Goal: Task Accomplishment & Management: Manage account settings

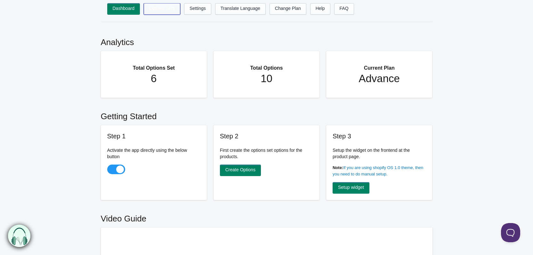
click at [156, 12] on link "Options Sets" at bounding box center [162, 9] width 36 height 12
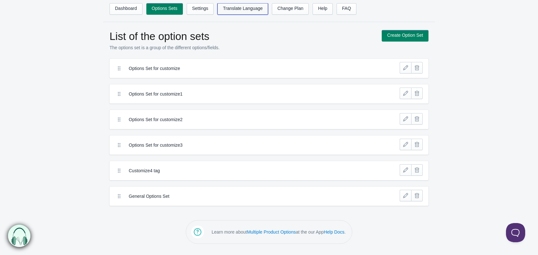
click at [236, 12] on link "Translate Language" at bounding box center [242, 9] width 51 height 12
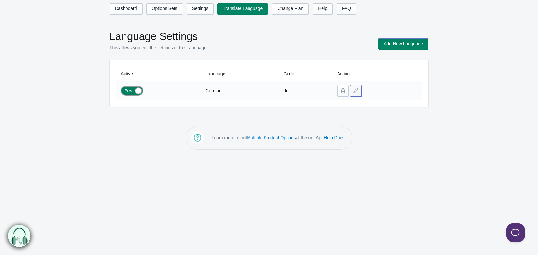
click at [356, 93] on button at bounding box center [356, 91] width 12 height 12
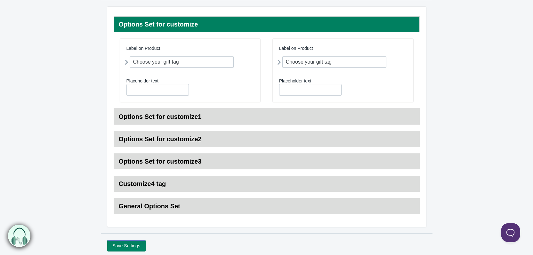
scroll to position [108, 0]
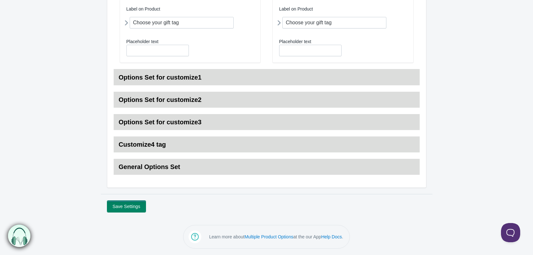
click at [123, 205] on button "Save Settings" at bounding box center [126, 207] width 38 height 12
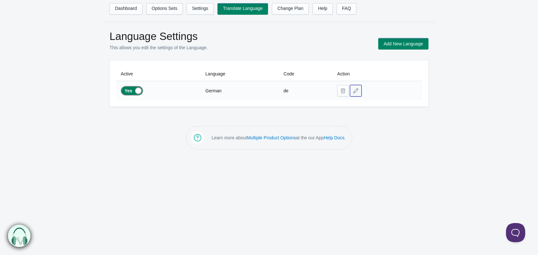
click at [354, 93] on button at bounding box center [356, 91] width 12 height 12
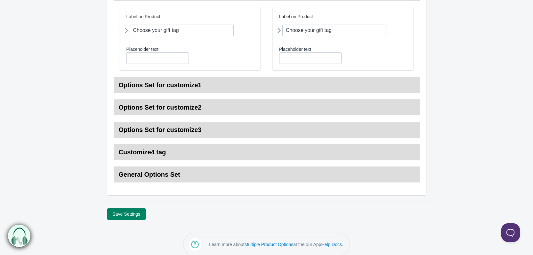
scroll to position [108, 0]
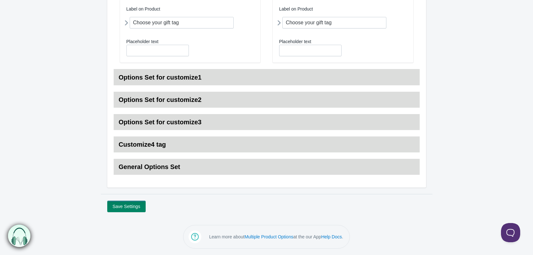
click at [223, 74] on h3 "Options Set for customize1" at bounding box center [267, 77] width 306 height 16
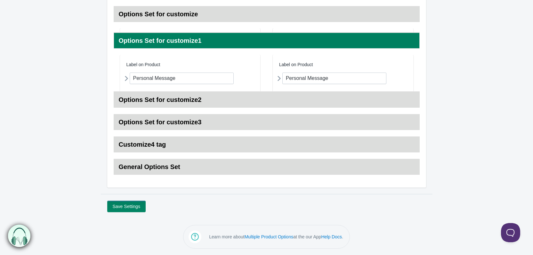
scroll to position [73, 0]
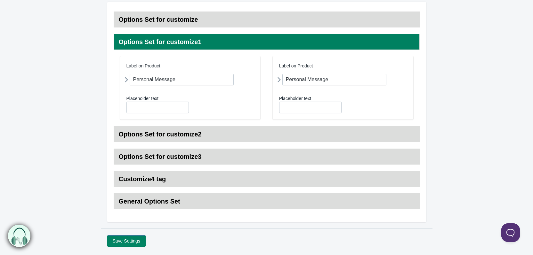
click at [205, 44] on h3 "Options Set for customize1" at bounding box center [267, 42] width 306 height 16
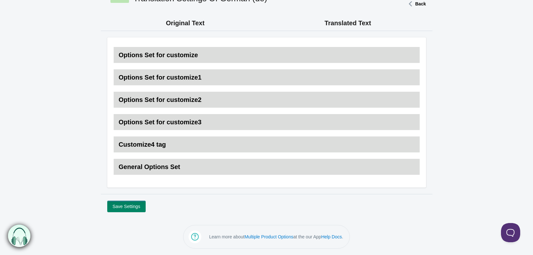
click at [187, 104] on h3 "Options Set for customize2" at bounding box center [267, 100] width 306 height 16
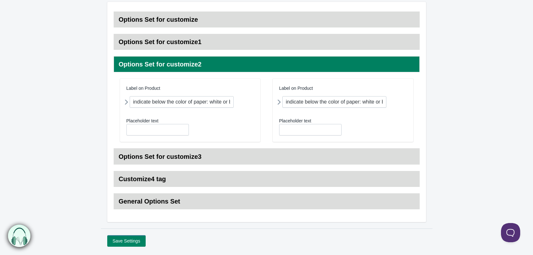
click at [183, 65] on h3 "Options Set for customize2" at bounding box center [267, 64] width 306 height 16
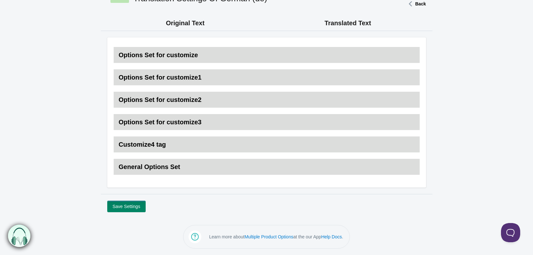
click at [183, 125] on h3 "Options Set for customize3" at bounding box center [267, 122] width 306 height 16
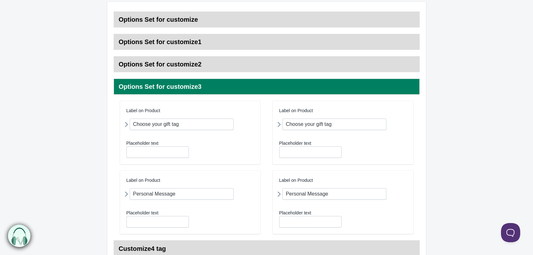
click at [184, 84] on h3 "Options Set for customize3" at bounding box center [267, 87] width 306 height 16
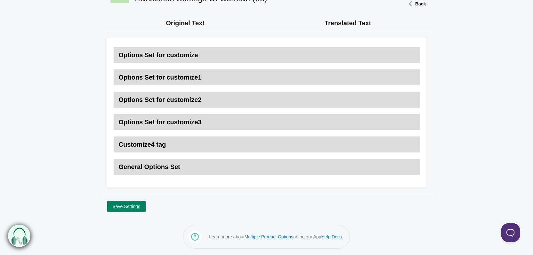
click at [183, 145] on h3 "Customize4 tag" at bounding box center [267, 145] width 306 height 16
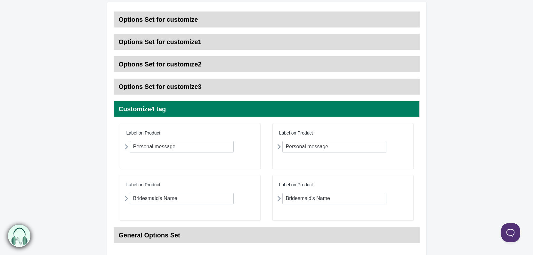
click at [183, 108] on h3 "Customize4 tag" at bounding box center [267, 109] width 306 height 16
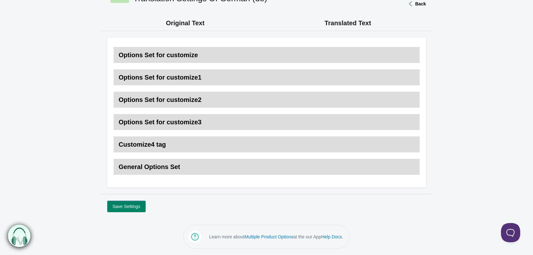
click at [189, 166] on h3 "General Options Set" at bounding box center [267, 167] width 306 height 16
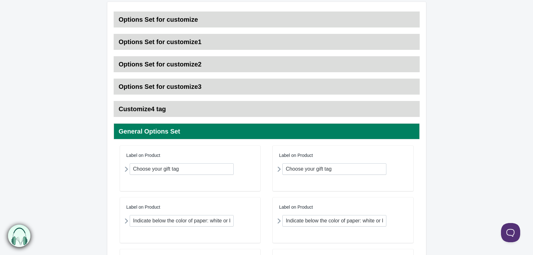
click at [194, 134] on h3 "General Options Set" at bounding box center [267, 132] width 306 height 16
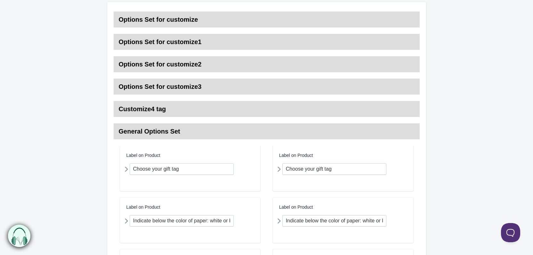
scroll to position [37, 0]
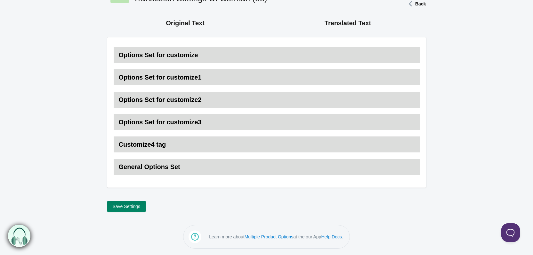
click at [221, 53] on h3 "Options Set for customize" at bounding box center [267, 55] width 306 height 16
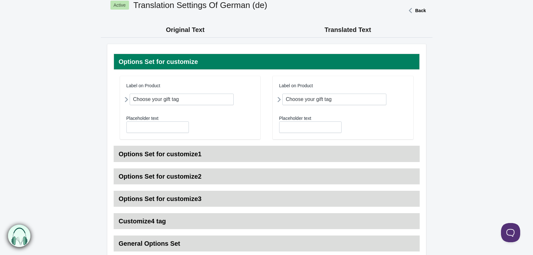
scroll to position [9, 0]
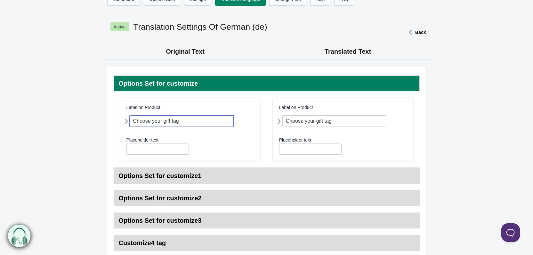
click at [189, 125] on input "Choose your gift tag" at bounding box center [182, 122] width 104 height 12
click at [346, 120] on input "Choose your gift tag" at bounding box center [334, 122] width 104 height 12
paste input "Wählen Sie Ihren Geschenkanhänger"
type input "Wählen Sie Ihren Geschenkanhänger"
click at [279, 122] on icon at bounding box center [279, 122] width 0 height 12
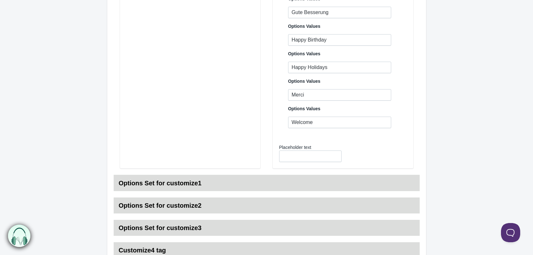
scroll to position [352, 0]
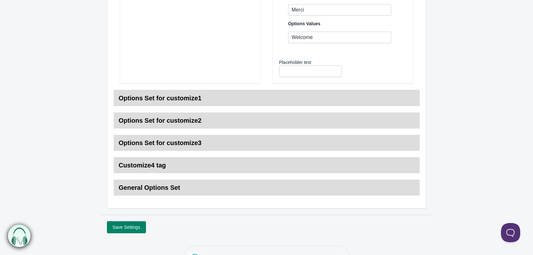
click at [127, 228] on button "Save Settings" at bounding box center [126, 228] width 38 height 12
click at [132, 225] on button "Save Settings" at bounding box center [126, 228] width 38 height 12
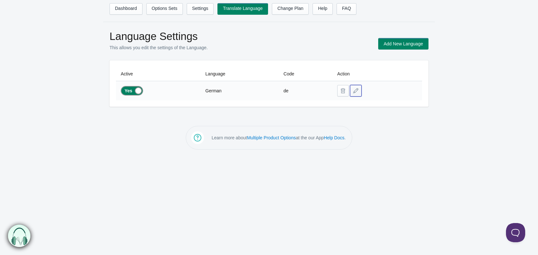
click at [353, 92] on button at bounding box center [356, 91] width 12 height 12
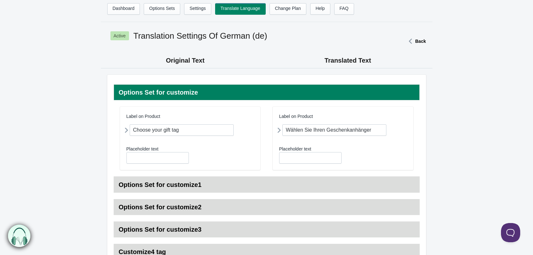
click at [279, 131] on icon at bounding box center [279, 131] width 0 height 12
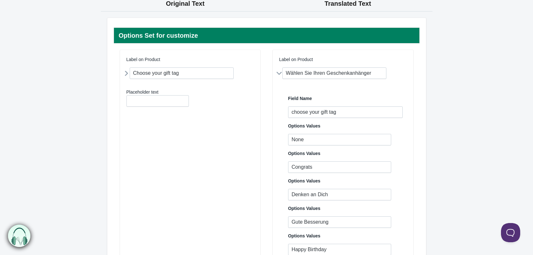
scroll to position [64, 0]
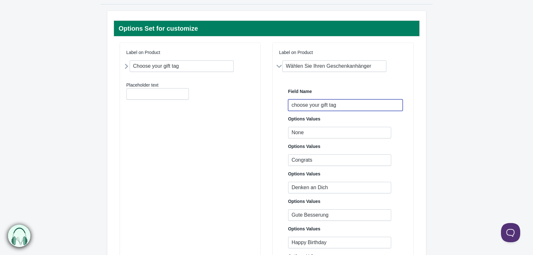
click at [351, 103] on input "choose your gift tag" at bounding box center [345, 106] width 115 height 12
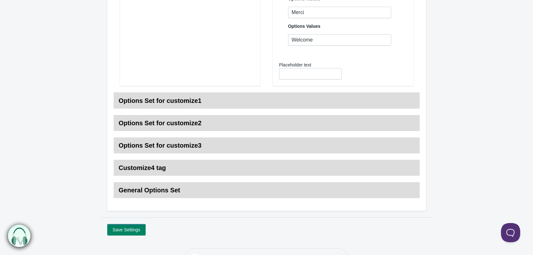
scroll to position [373, 0]
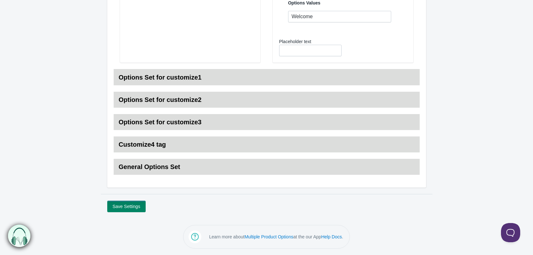
click at [211, 78] on h3 "Options Set for customize1" at bounding box center [267, 77] width 306 height 16
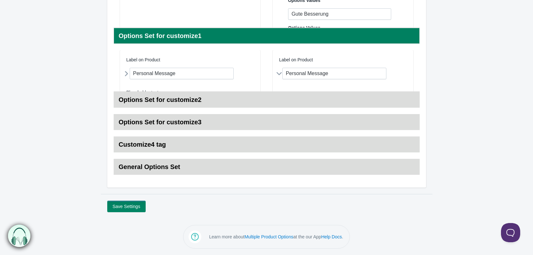
scroll to position [107, 0]
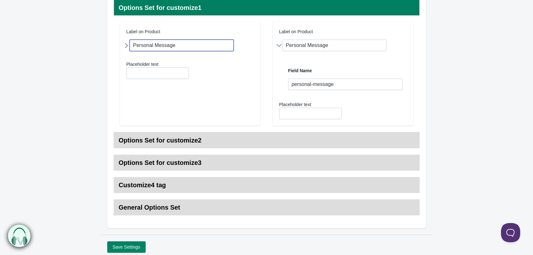
click at [192, 44] on input "Personal Message" at bounding box center [182, 46] width 104 height 12
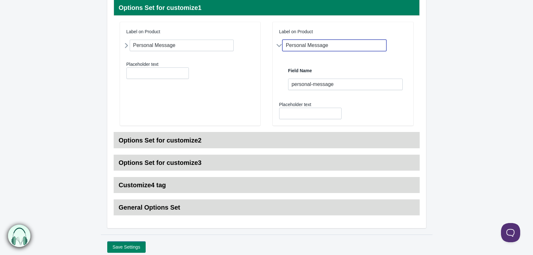
click at [343, 43] on input "Personal Message" at bounding box center [334, 46] width 104 height 12
paste input "önliche Nachricht"
type input "Persönliche Nachricht"
click at [447, 79] on form "Original Text Translated Text Options Set for customize Label on Product Field …" at bounding box center [266, 97] width 533 height 311
click at [119, 247] on button "Save Settings" at bounding box center [126, 248] width 38 height 12
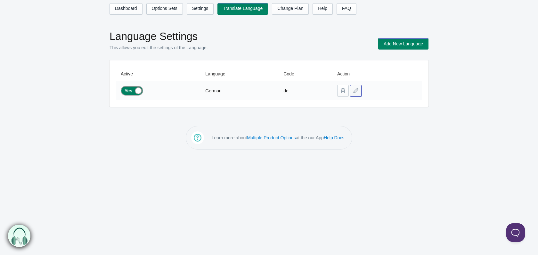
click at [356, 94] on button at bounding box center [356, 91] width 12 height 12
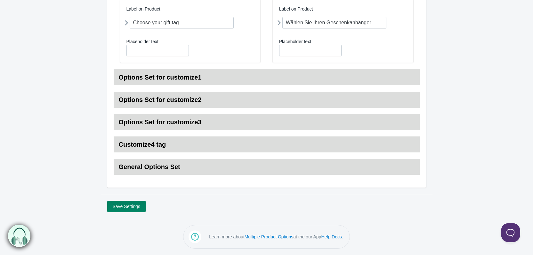
click at [233, 74] on h3 "Options Set for customize1" at bounding box center [267, 77] width 306 height 16
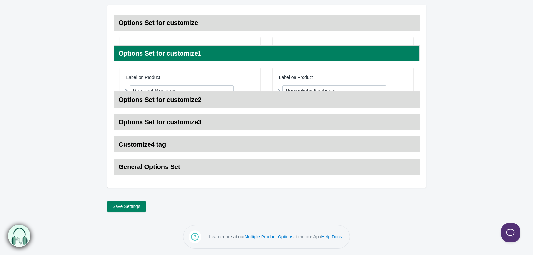
scroll to position [70, 0]
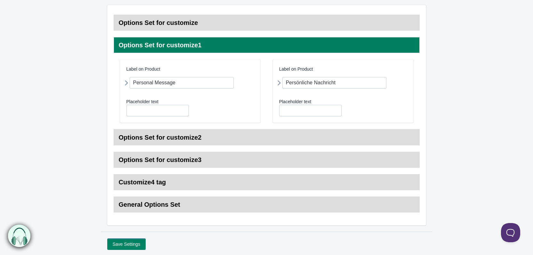
click at [271, 134] on h3 "Options Set for customize2" at bounding box center [267, 138] width 306 height 16
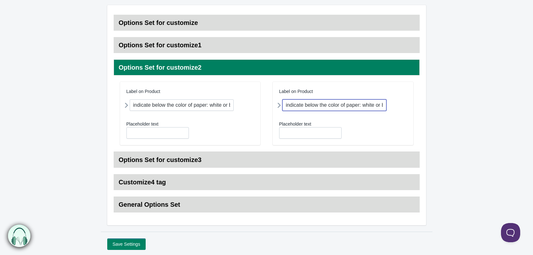
click at [301, 107] on input "indicate below the color of paper: white or brown." at bounding box center [334, 106] width 104 height 12
paste input "Geben Sie unten die Papierfarbe an: weiß oder brau"
type input "Geben Sie unten die Papierfarbe an: weiß oder braun."
click at [185, 159] on h3 "Options Set for customize3" at bounding box center [267, 160] width 306 height 16
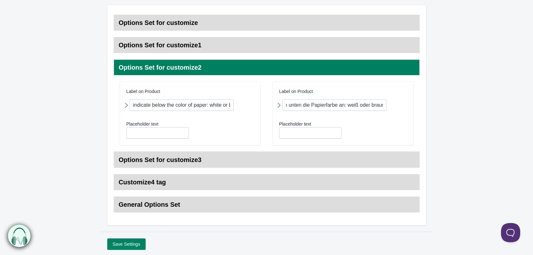
scroll to position [0, 0]
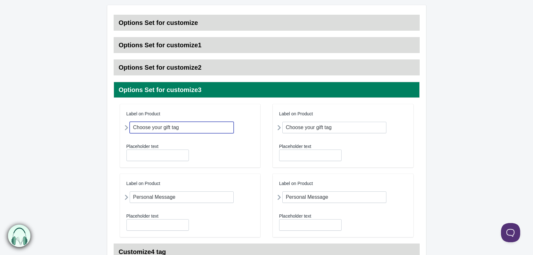
click at [190, 127] on input "Choose your gift tag" at bounding box center [182, 128] width 104 height 12
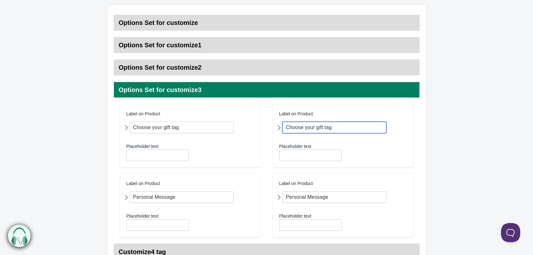
click at [340, 125] on input "Choose your gift tag" at bounding box center [334, 128] width 104 height 12
paste input "Wählen Sie Ihren Geschenkanhänger"
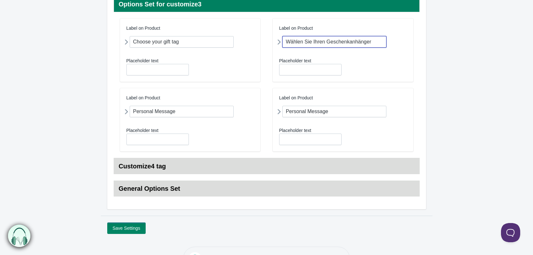
scroll to position [177, 0]
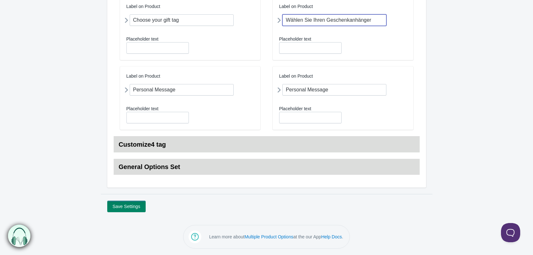
type input "Wählen Sie Ihren Geschenkanhänger"
click at [335, 88] on input "Personal Message" at bounding box center [334, 90] width 104 height 12
paste input "önliche Nachricht"
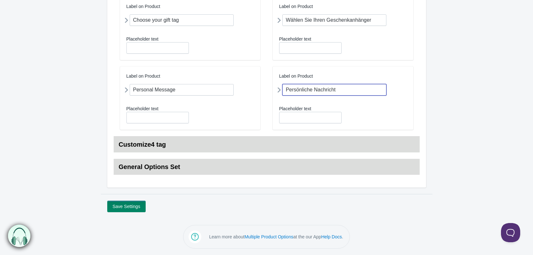
type input "Persönliche Nachricht"
click at [256, 146] on h3 "Customize4 tag" at bounding box center [267, 145] width 306 height 16
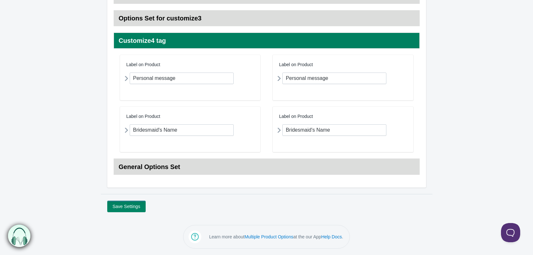
scroll to position [141, 0]
click at [336, 77] on input "Personal message" at bounding box center [334, 79] width 104 height 12
paste input "önliche Nachricht"
type input "Persönliche Nachricht"
click at [297, 166] on h3 "General Options Set" at bounding box center [267, 167] width 306 height 16
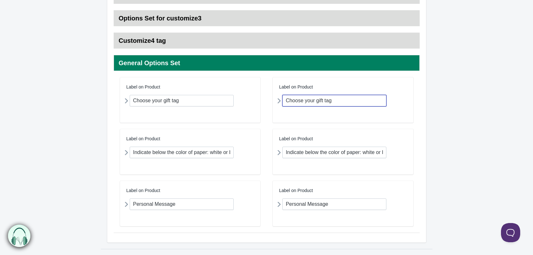
click at [345, 101] on input "Choose your gift tag" at bounding box center [334, 101] width 104 height 12
paste input "Wählen Sie Ihren Geschenkanhänger"
type input "Wählen Sie Ihren Geschenkanhänger"
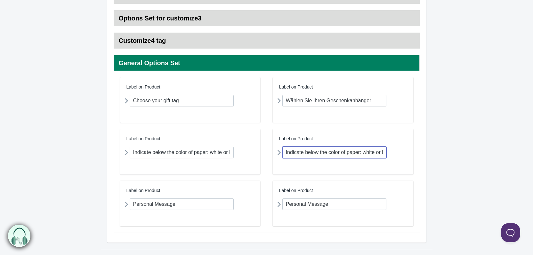
click at [325, 151] on input "Indicate below the color of paper: white or brown" at bounding box center [334, 153] width 104 height 12
paste input "Geben Sie unten die Farbe des Papiers an: weiß oder brau"
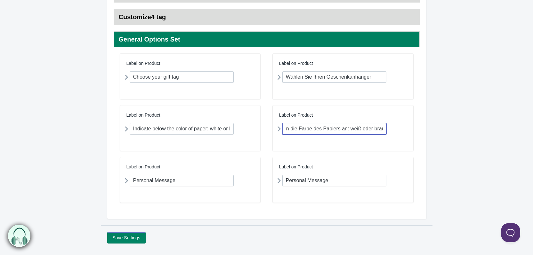
scroll to position [197, 0]
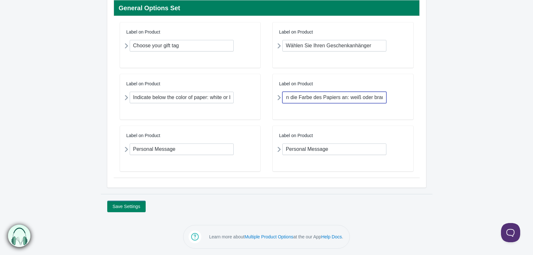
type input "Geben Sie unten die Farbe des Papiers an: weiß oder braun"
click at [354, 146] on input "Personal Message" at bounding box center [334, 150] width 104 height 12
paste input "önliche Nachricht"
type input "Persönliche Nachricht"
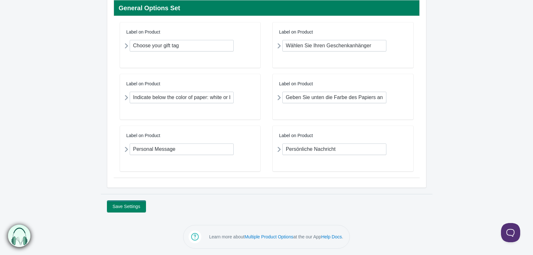
click at [124, 205] on button "Save Settings" at bounding box center [126, 207] width 38 height 12
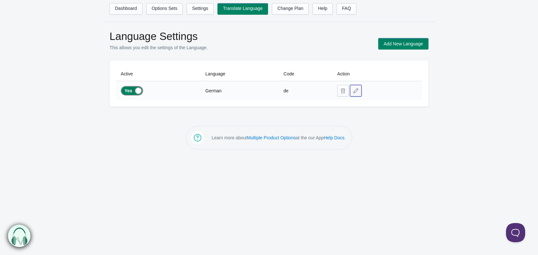
click at [357, 94] on button at bounding box center [356, 91] width 12 height 12
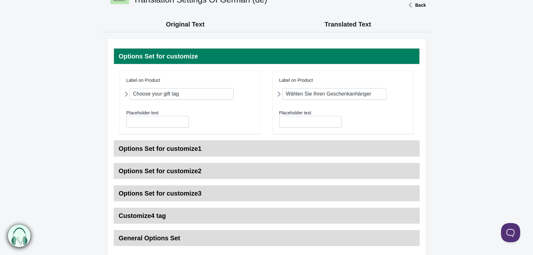
scroll to position [108, 0]
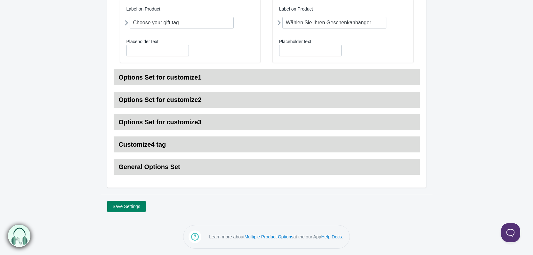
click at [190, 73] on h3 "Options Set for customize1" at bounding box center [267, 77] width 306 height 16
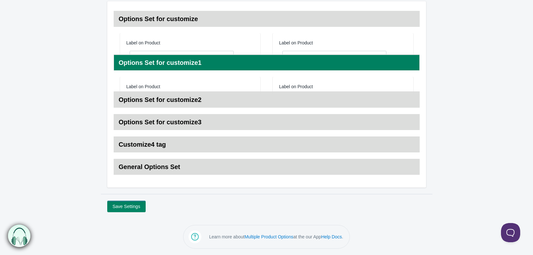
scroll to position [74, 0]
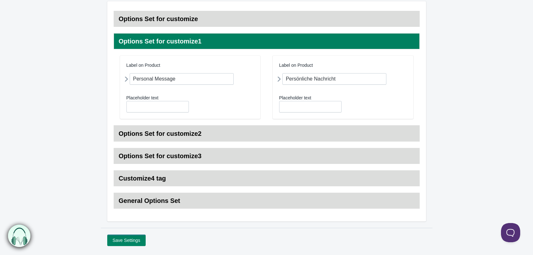
click at [226, 137] on h3 "Options Set for customize2" at bounding box center [267, 134] width 306 height 16
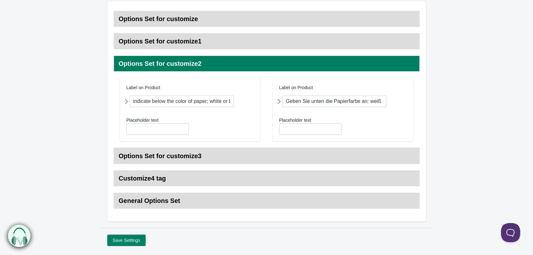
click at [242, 151] on h3 "Options Set for customize3" at bounding box center [267, 156] width 306 height 16
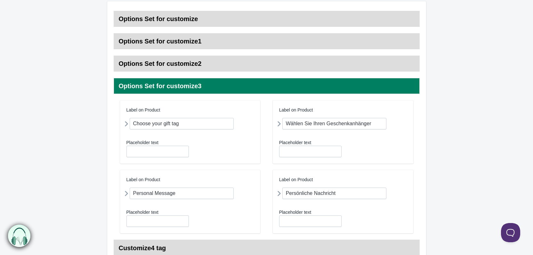
click at [216, 85] on h3 "Options Set for customize3" at bounding box center [267, 86] width 306 height 16
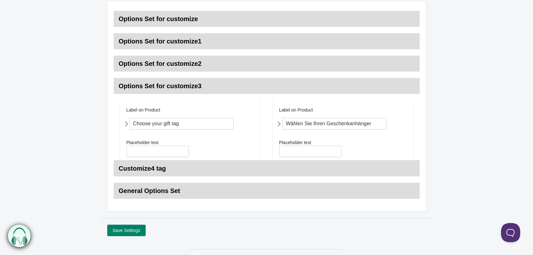
scroll to position [37, 0]
